Goal: Transaction & Acquisition: Purchase product/service

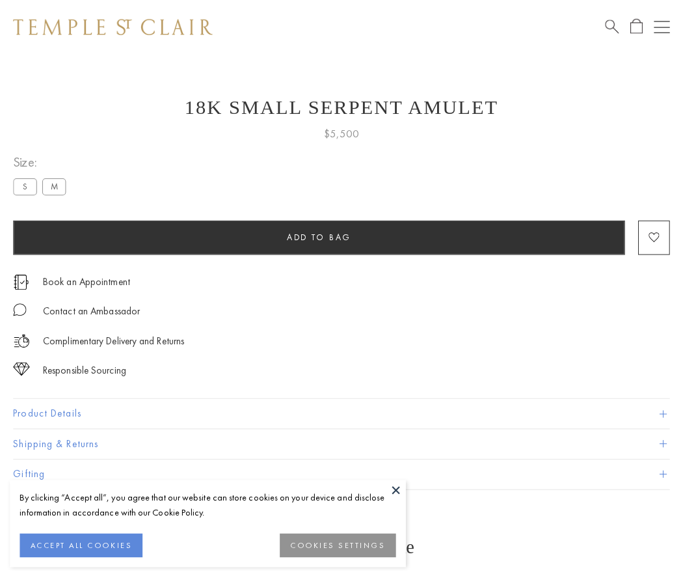
scroll to position [1, 0]
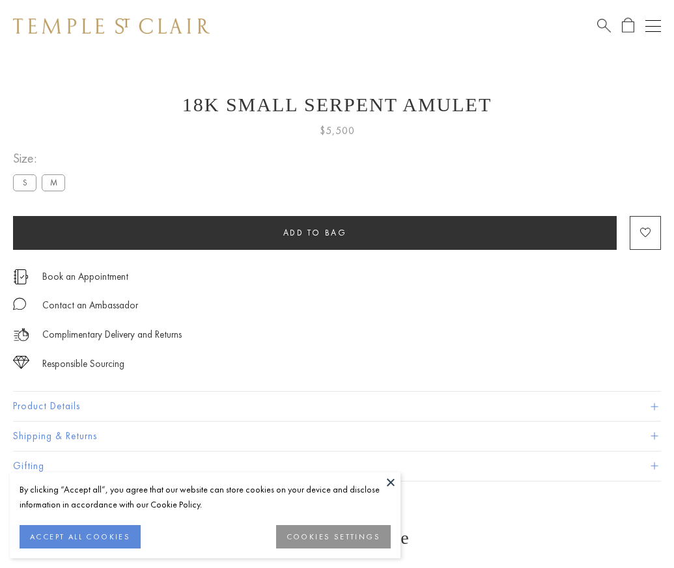
click at [314, 232] on span "Add to bag" at bounding box center [315, 232] width 64 height 11
